Goal: Navigation & Orientation: Understand site structure

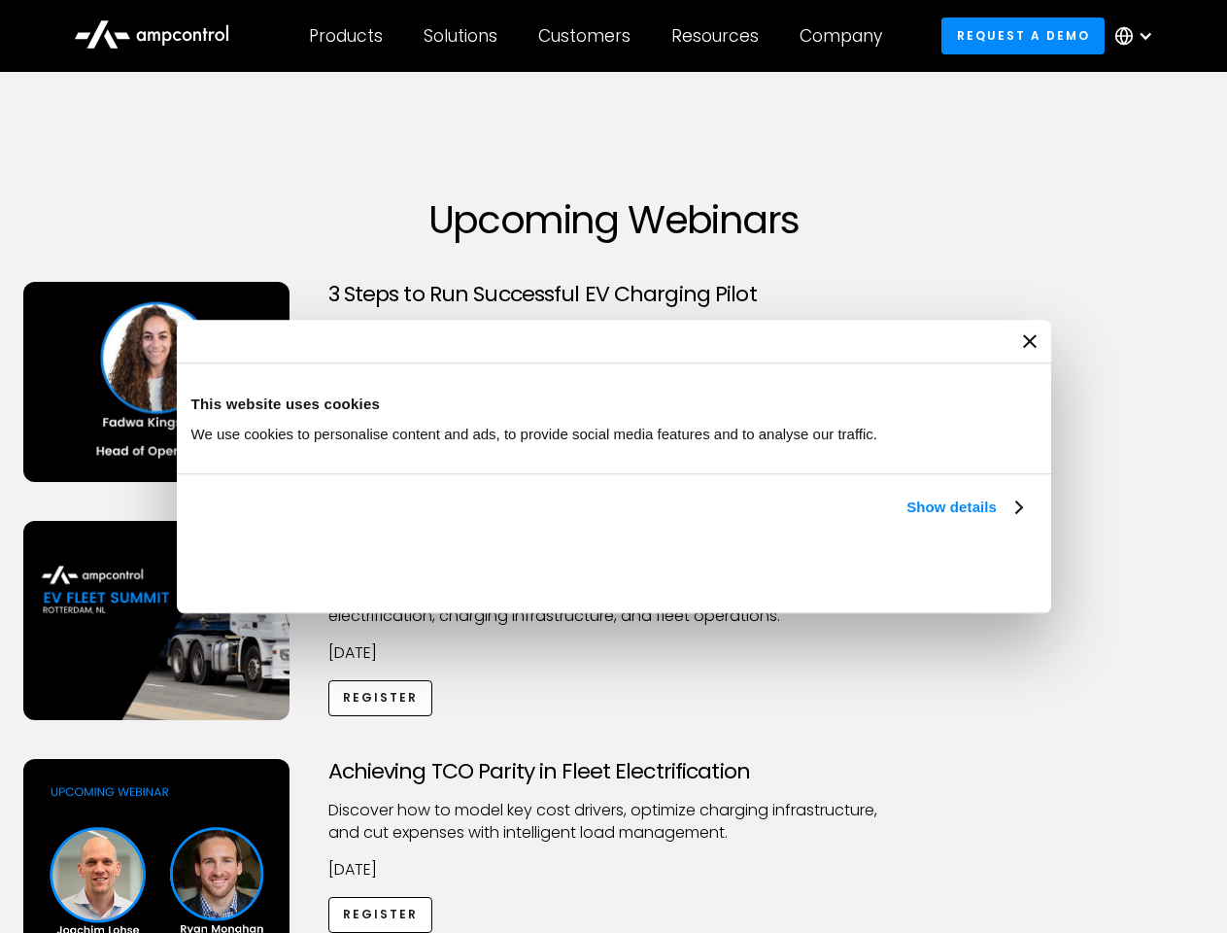
click at [907, 519] on link "Show details" at bounding box center [964, 507] width 115 height 23
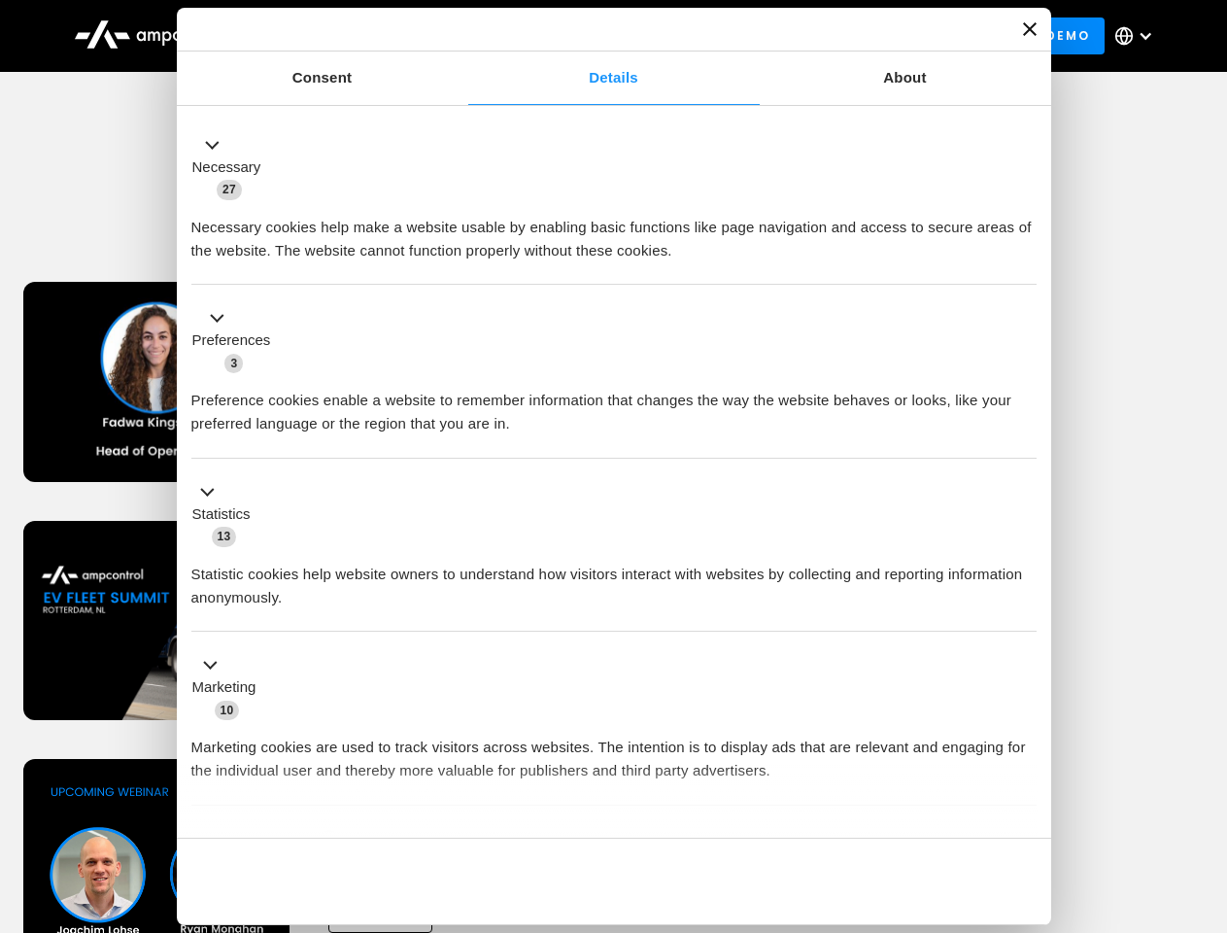
click at [1024, 262] on div "Necessary cookies help make a website usable by enabling basic functions like p…" at bounding box center [613, 231] width 845 height 61
click at [1206, 783] on div "Achieving TCO Parity in Fleet Electrification Discover how to model key cost dr…" at bounding box center [614, 911] width 1221 height 305
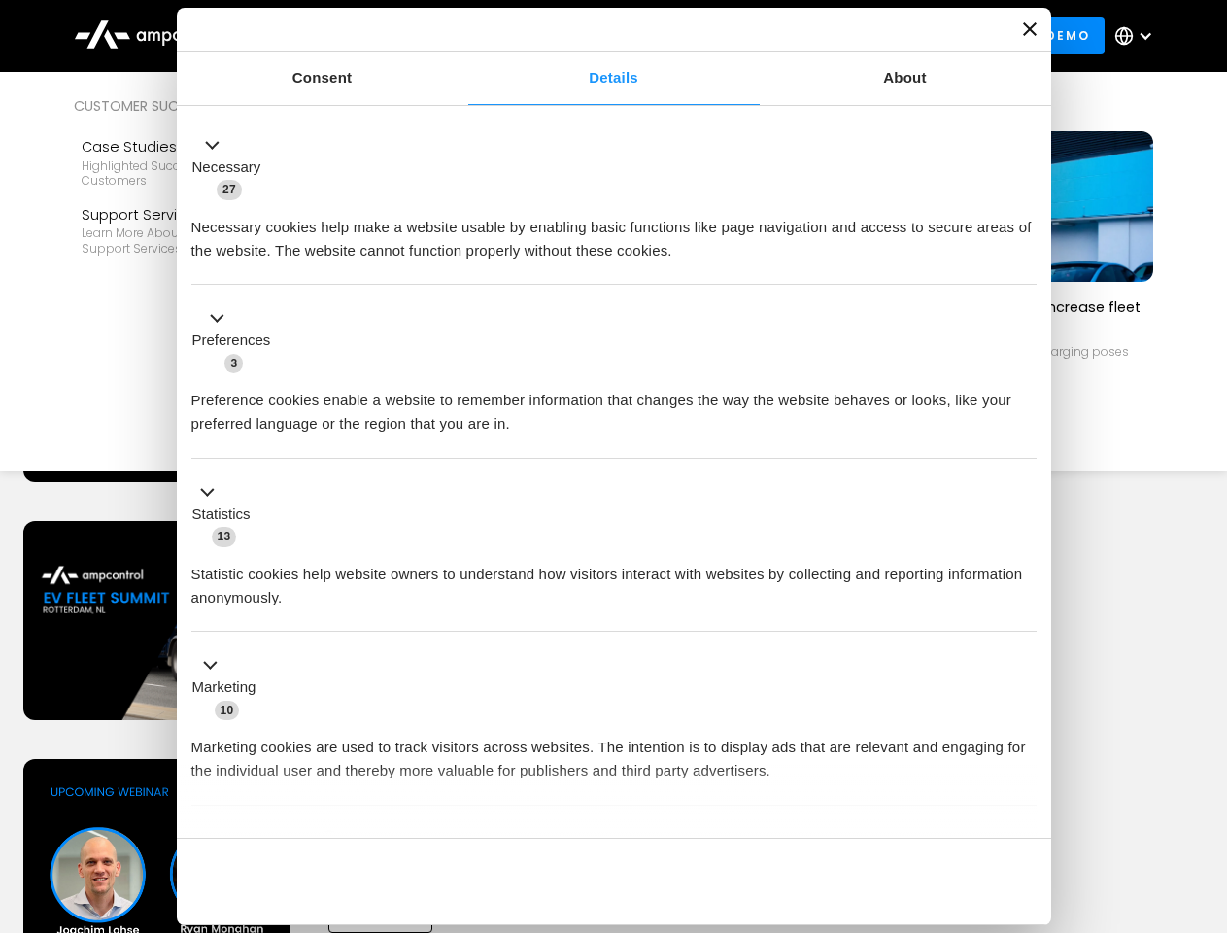
click at [598, 36] on div "Customers" at bounding box center [584, 35] width 92 height 21
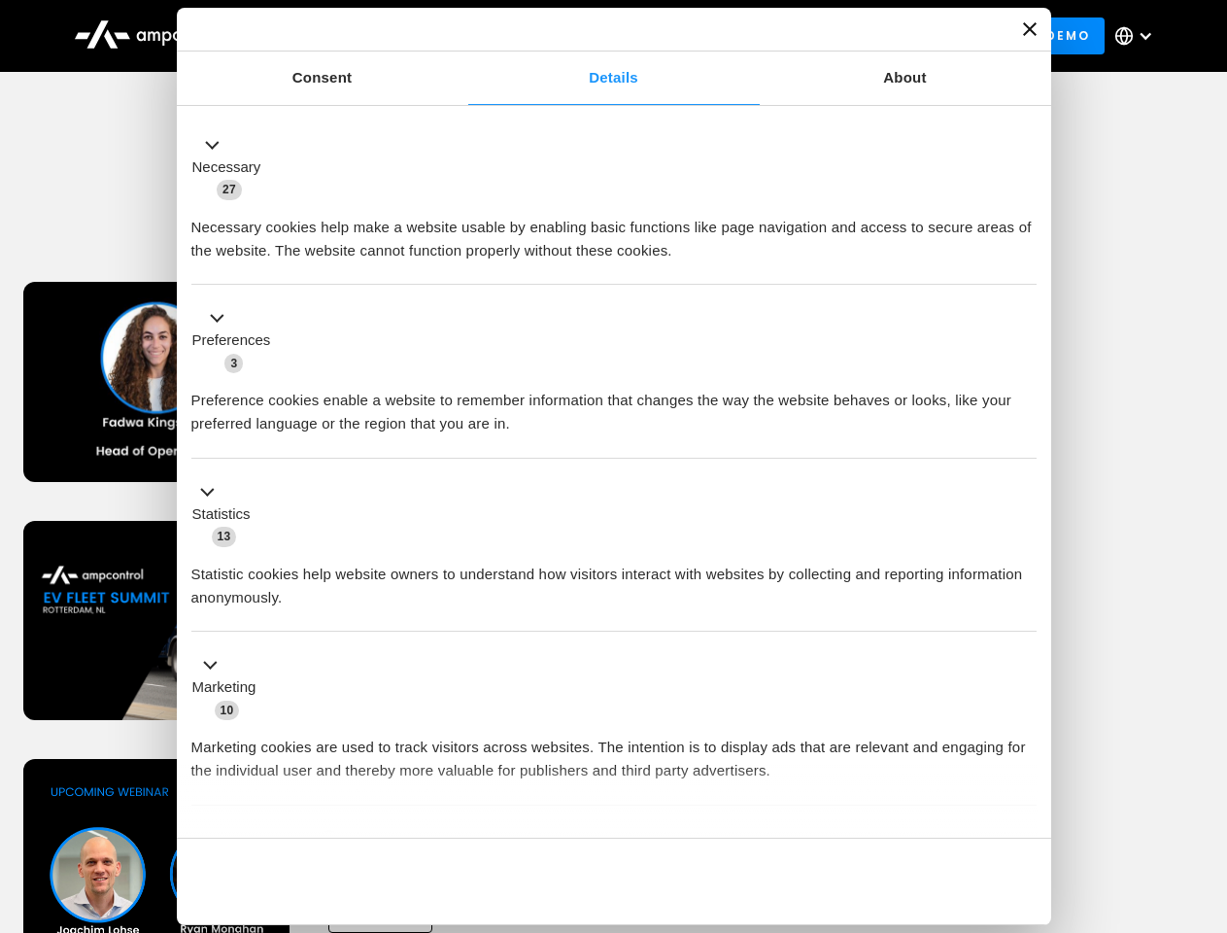
click at [345, 36] on div "Products" at bounding box center [346, 35] width 74 height 21
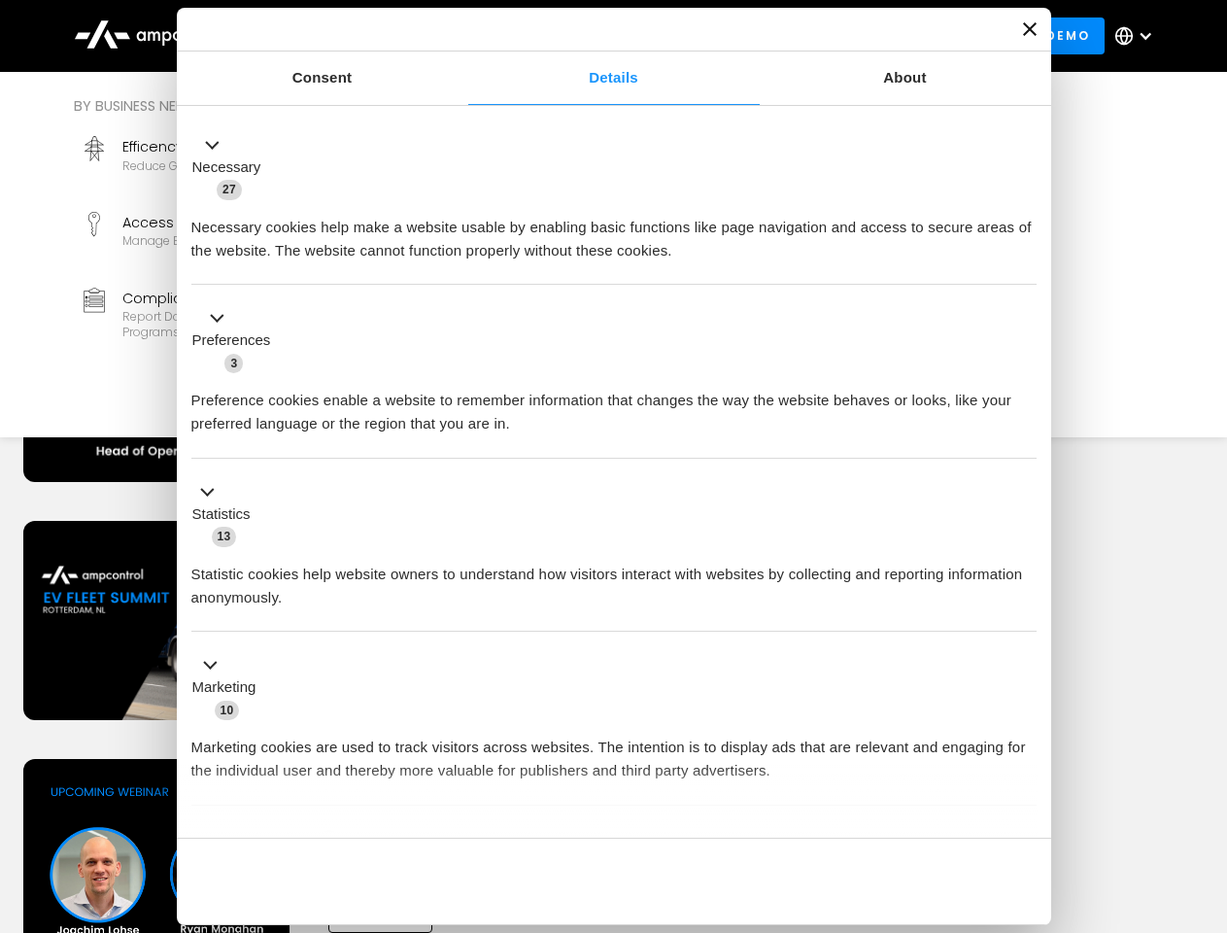
click at [462, 36] on div "Solutions" at bounding box center [461, 35] width 74 height 21
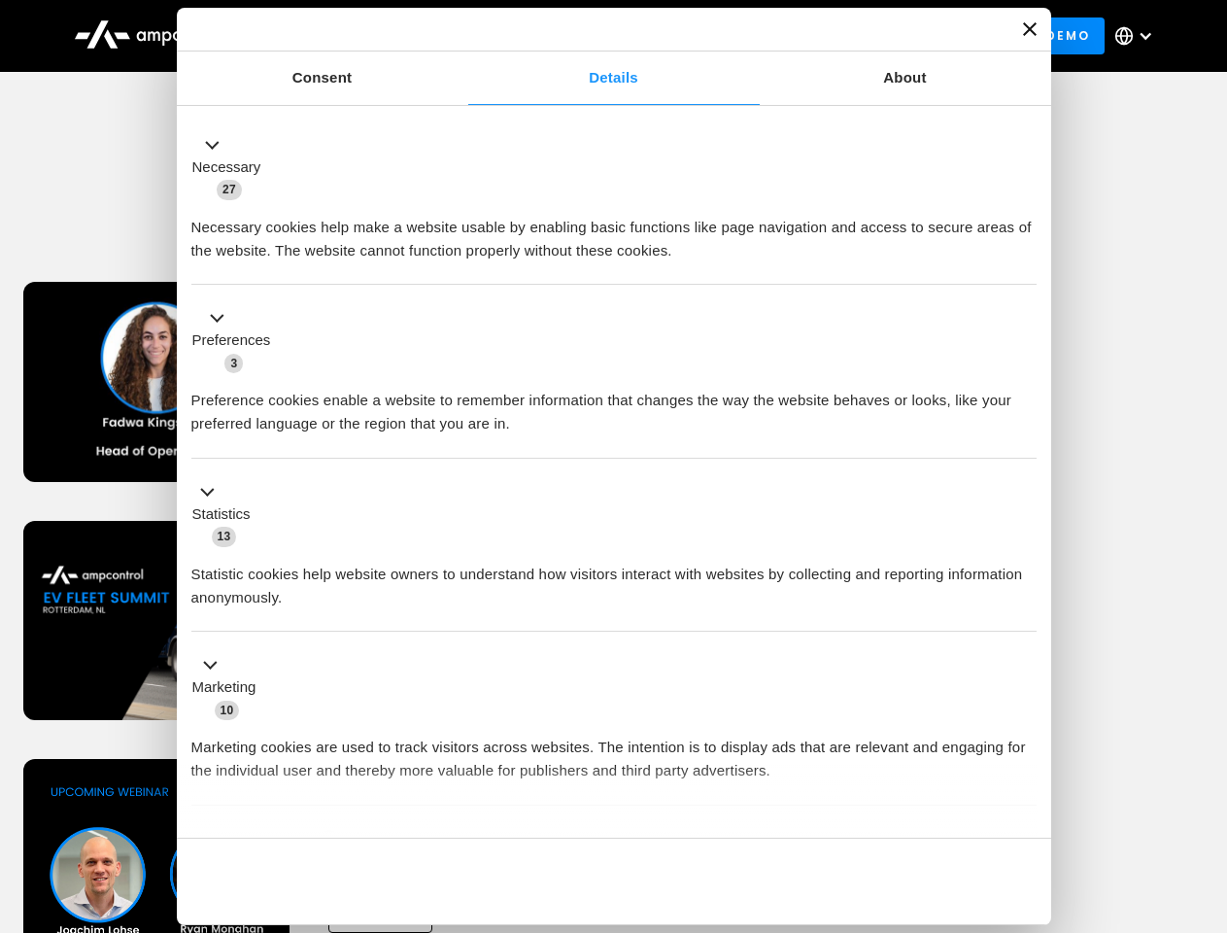
click at [588, 36] on div "Customers" at bounding box center [584, 35] width 92 height 21
click at [719, 36] on div "Resources" at bounding box center [715, 35] width 87 height 21
click at [847, 36] on div "Company" at bounding box center [841, 35] width 83 height 21
click at [1139, 36] on div at bounding box center [1146, 36] width 16 height 16
